Goal: Information Seeking & Learning: Learn about a topic

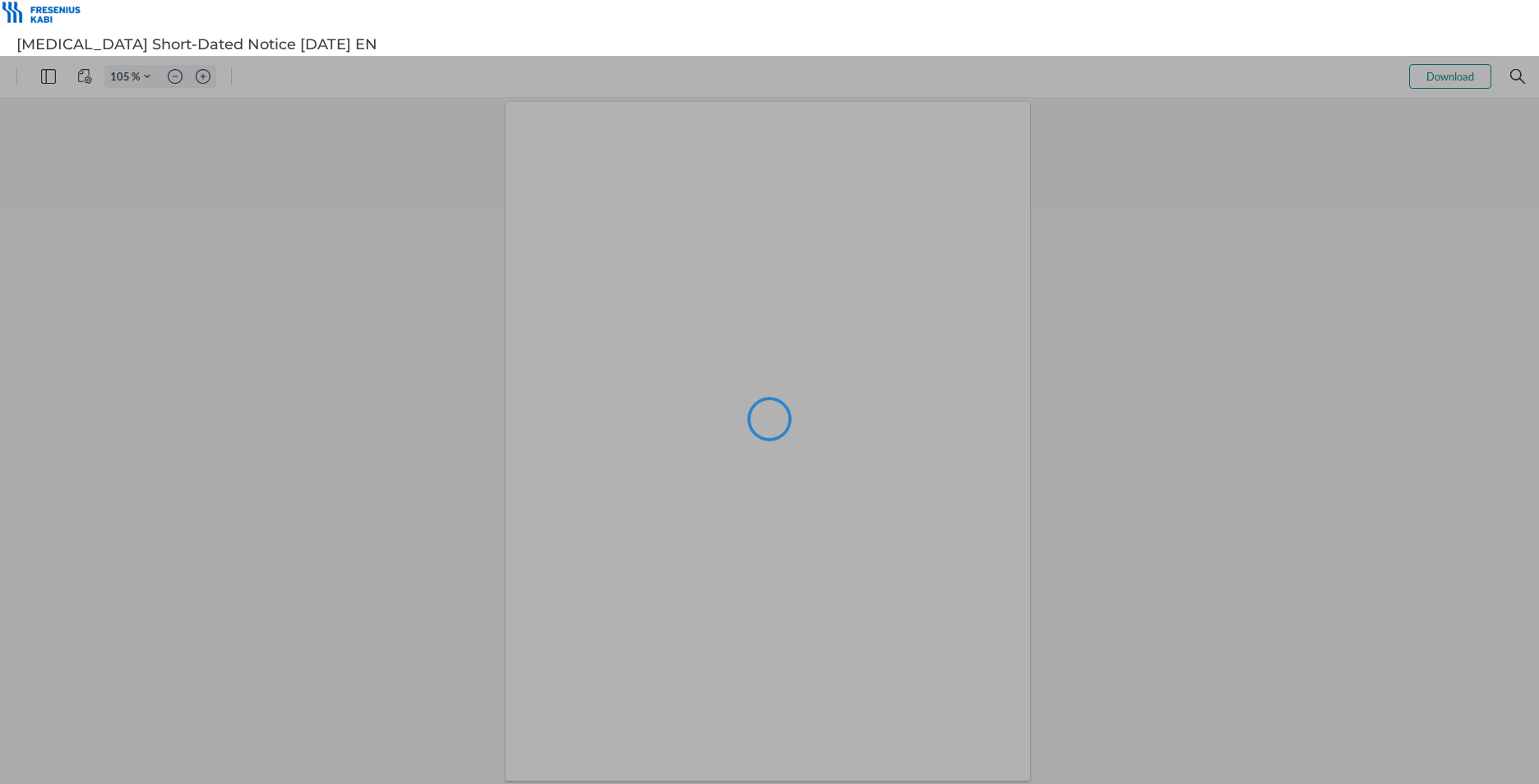
type input "105"
